Goal: Communication & Community: Answer question/provide support

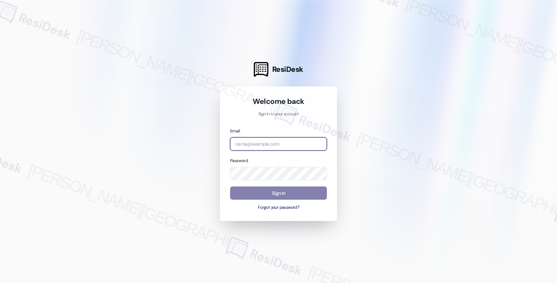
click at [273, 147] on input "email" at bounding box center [278, 144] width 97 height 14
type input "twelve"
click at [271, 144] on input "twelve" at bounding box center [278, 144] width 97 height 14
click at [253, 143] on input "email" at bounding box center [278, 144] width 97 height 14
type input "automated-surveys-twelve_rivers_management-fides.[PERSON_NAME]@twelve_rivers_[D…"
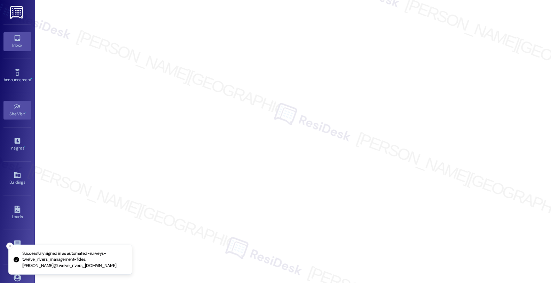
click at [16, 46] on div "Inbox" at bounding box center [17, 45] width 35 height 7
